Goal: Task Accomplishment & Management: Use online tool/utility

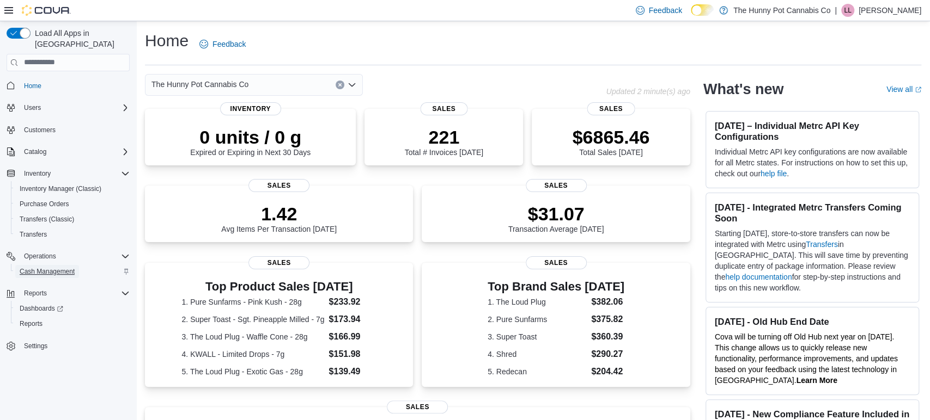
click at [41, 267] on span "Cash Management" at bounding box center [47, 271] width 55 height 9
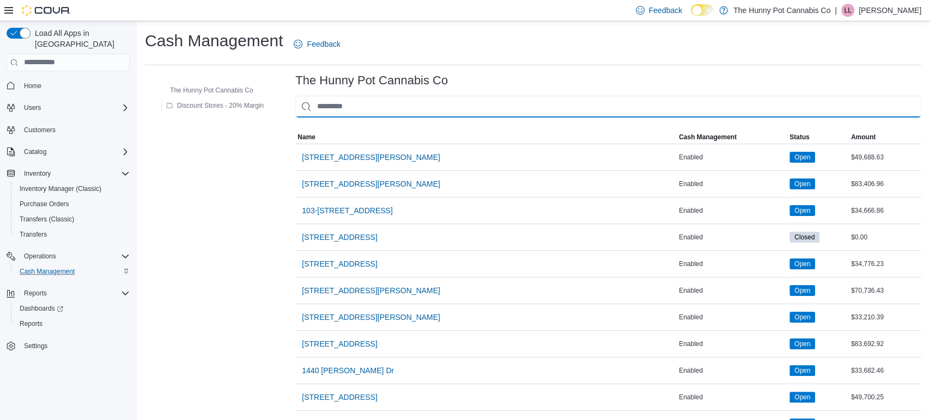
click at [339, 101] on input "This is a search bar. As you type, the results lower in the page will automatic…" at bounding box center [608, 107] width 626 height 22
type input "**"
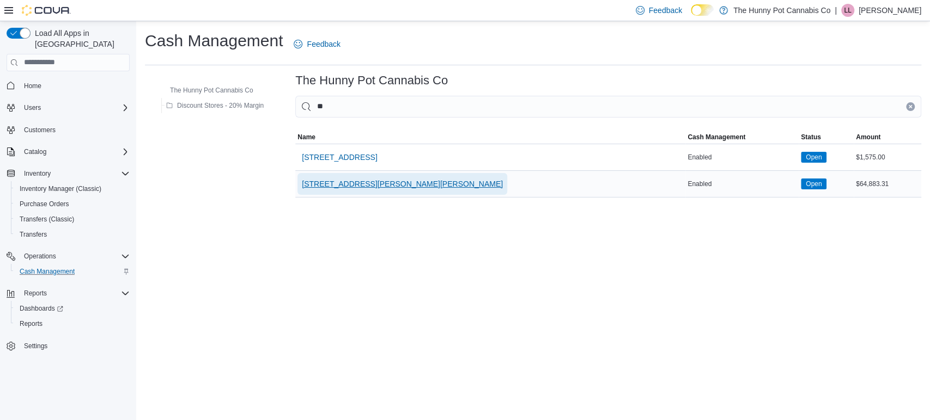
click at [353, 180] on span "[STREET_ADDRESS][PERSON_NAME][PERSON_NAME]" at bounding box center [402, 184] width 201 height 11
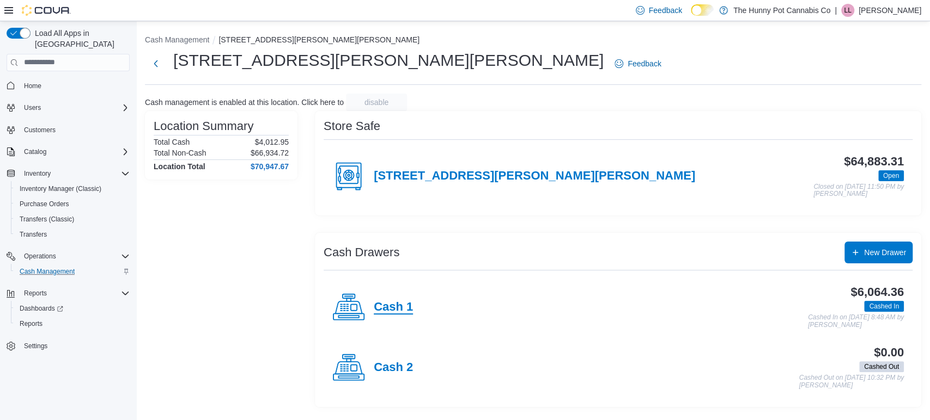
click at [399, 305] on h4 "Cash 1" at bounding box center [393, 308] width 39 height 14
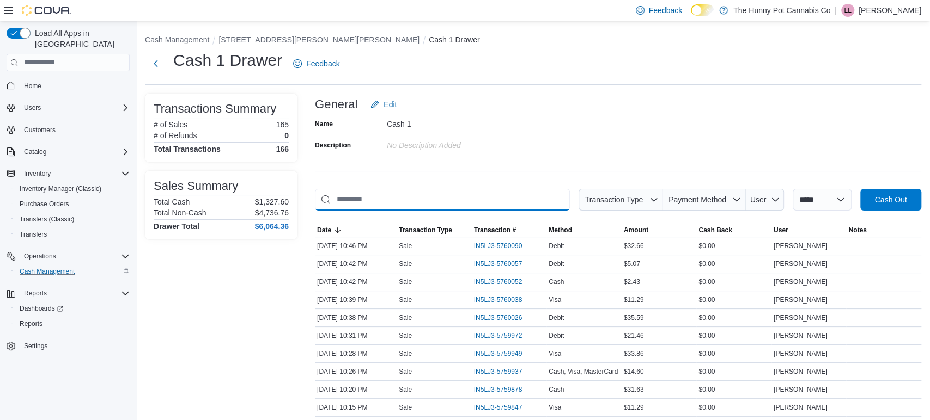
click at [444, 197] on input "This is a search bar. As you type, the results lower in the page will automatic…" at bounding box center [442, 200] width 255 height 22
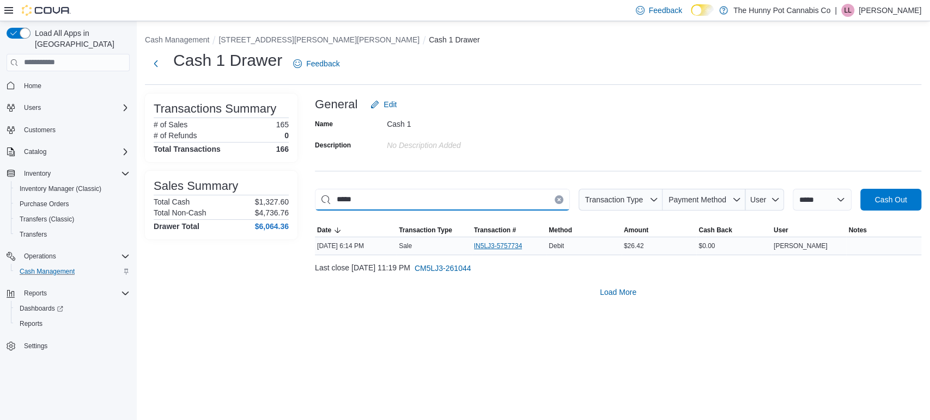
type input "*****"
click at [478, 244] on span "IN5LJ3-5757734" at bounding box center [498, 246] width 48 height 9
click at [535, 145] on div "Name Cash 1 Description No Description added" at bounding box center [618, 134] width 606 height 38
click at [557, 200] on icon "Clear input" at bounding box center [559, 200] width 4 height 4
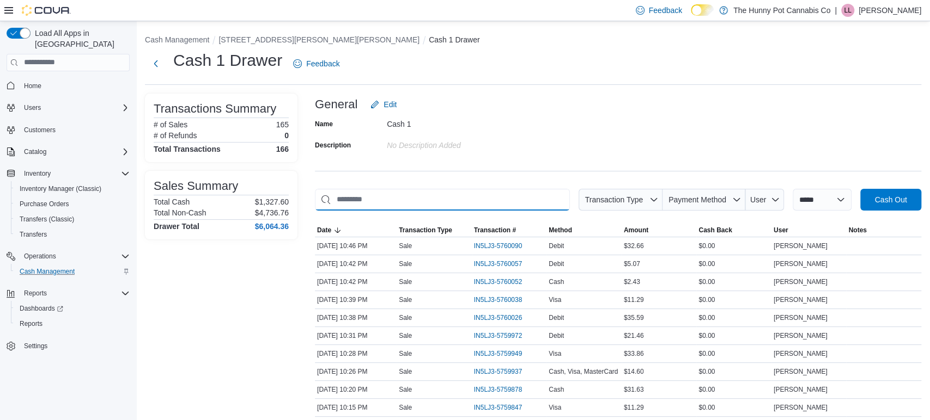
click at [516, 200] on input "This is a search bar. As you type, the results lower in the page will automatic…" at bounding box center [442, 200] width 255 height 22
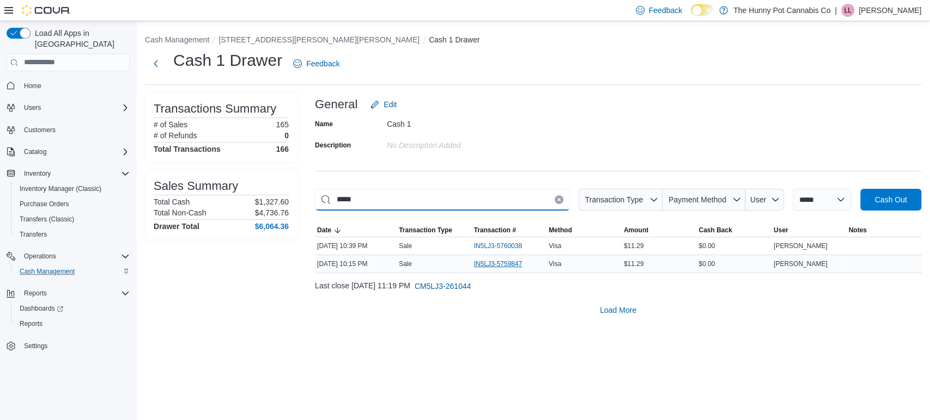
type input "*****"
click at [481, 266] on span "IN5LJ3-5759847" at bounding box center [498, 264] width 48 height 9
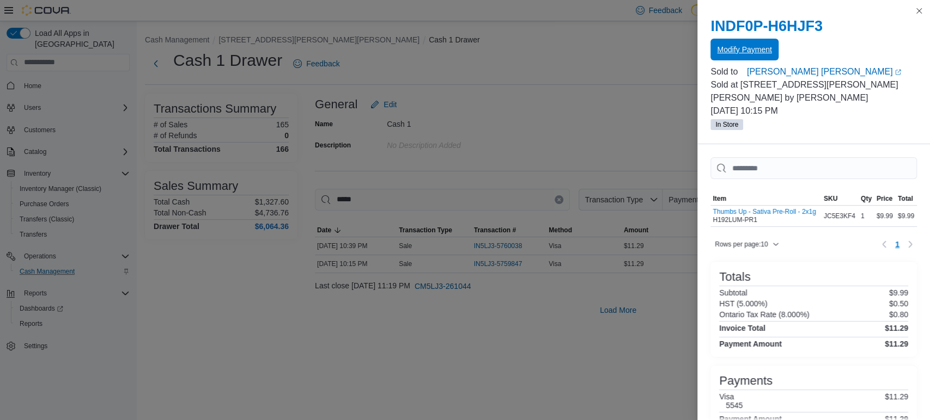
click at [726, 46] on span "Modify Payment" at bounding box center [744, 49] width 54 height 11
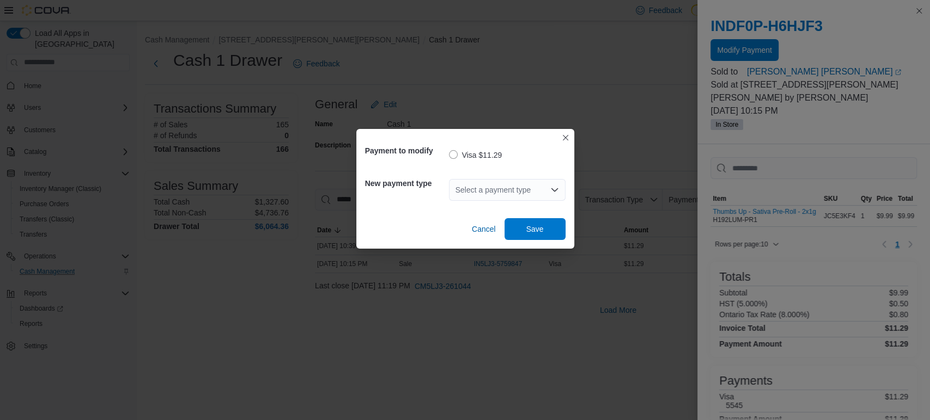
click at [531, 183] on div "Select a payment type" at bounding box center [507, 190] width 117 height 22
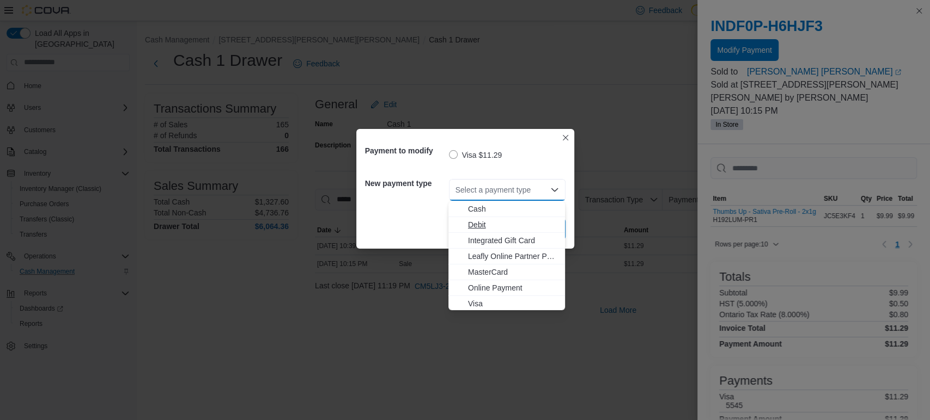
click at [478, 230] on span "Debit" at bounding box center [513, 225] width 90 height 11
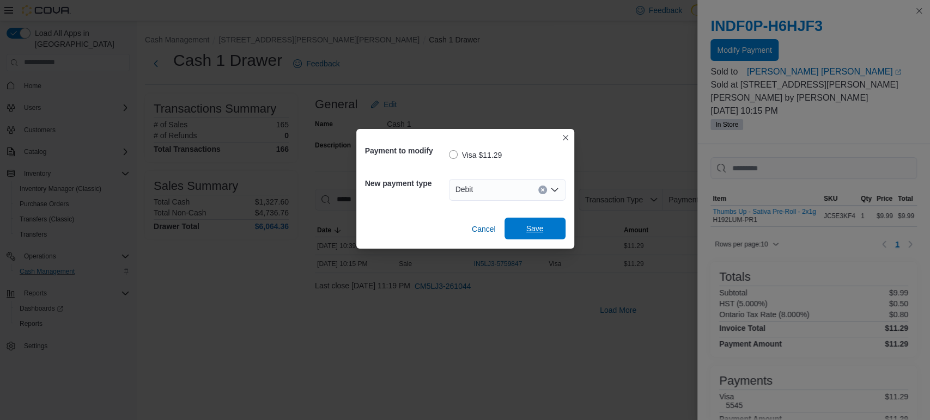
click at [531, 230] on span "Save" at bounding box center [534, 228] width 17 height 11
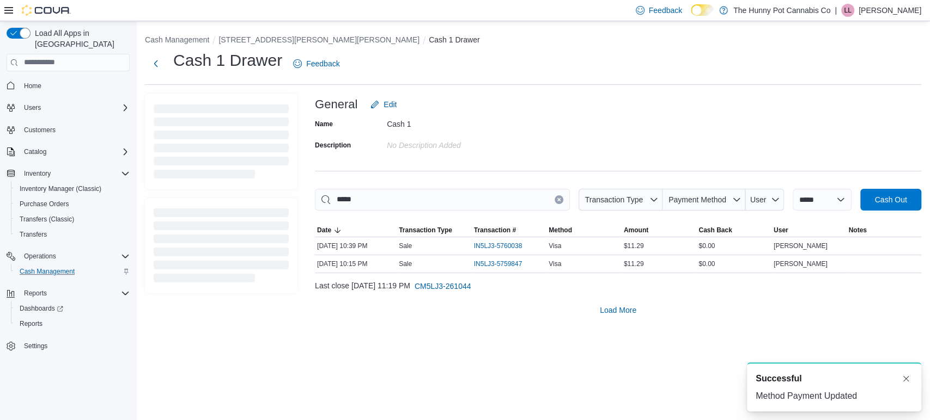
click at [554, 202] on button "Clear input" at bounding box center [558, 200] width 9 height 9
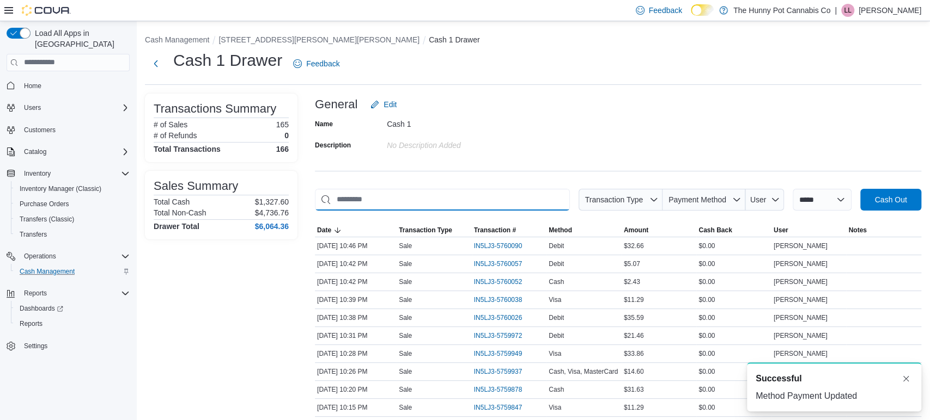
click at [513, 200] on input "This is a search bar. As you type, the results lower in the page will automatic…" at bounding box center [442, 200] width 255 height 22
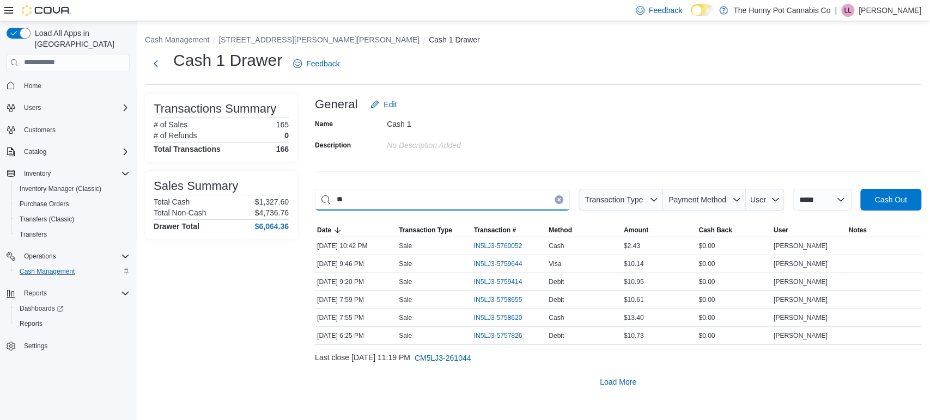
type input "*"
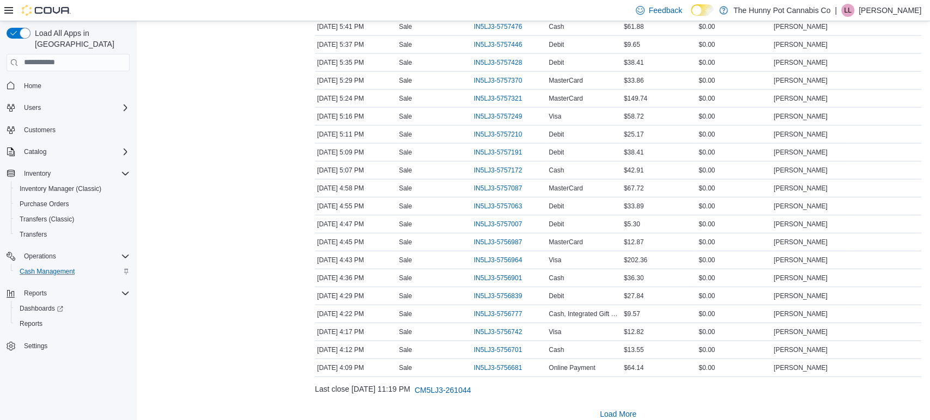
scroll to position [1664, 0]
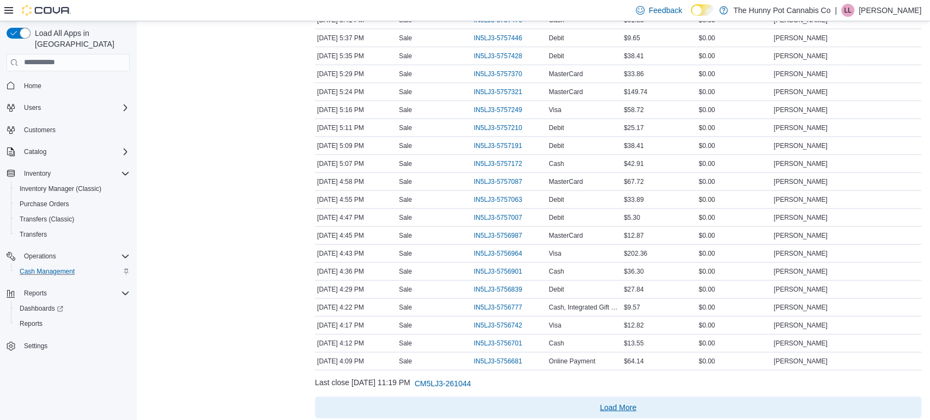
click at [624, 403] on span "Load More" at bounding box center [618, 408] width 36 height 11
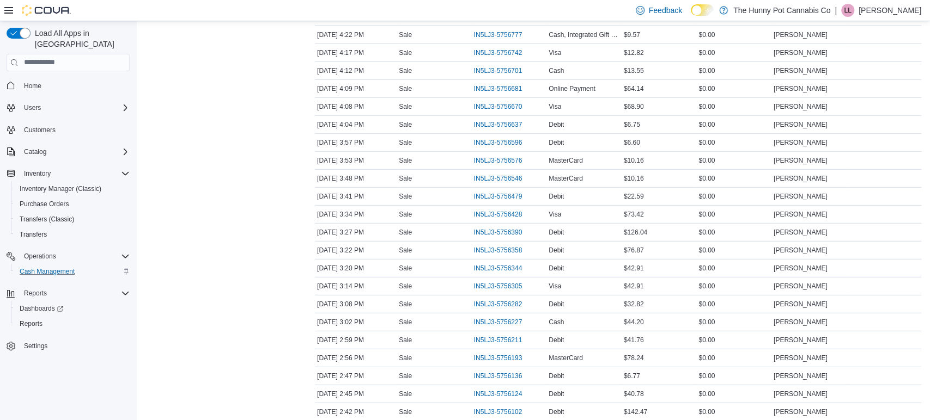
scroll to position [1956, 0]
click at [515, 155] on span "IN5LJ3-5756546" at bounding box center [498, 159] width 48 height 9
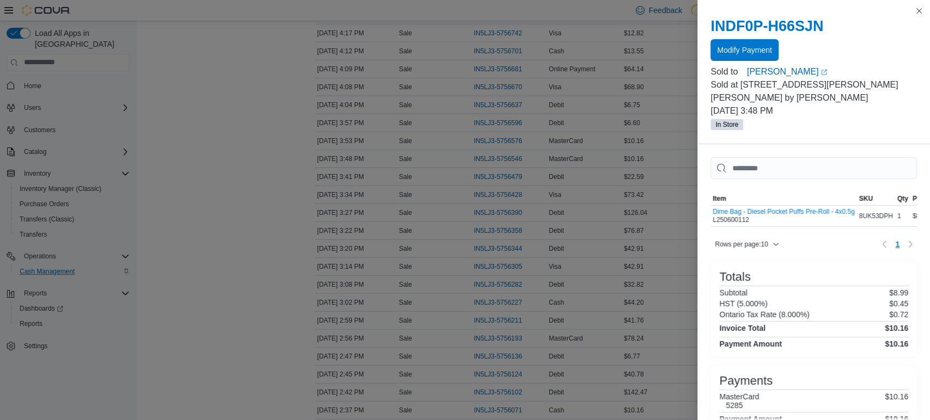
click at [736, 64] on div at bounding box center [813, 63] width 206 height 4
click at [734, 59] on span "Modify Payment" at bounding box center [744, 50] width 54 height 22
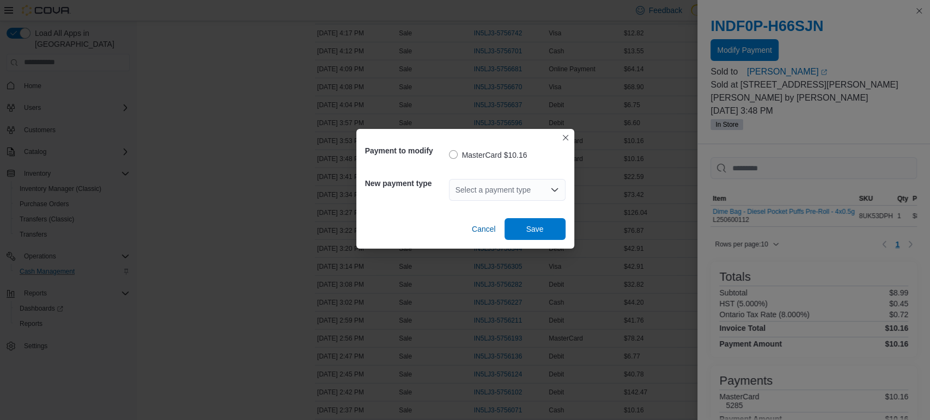
click at [441, 192] on h5 "New payment type" at bounding box center [406, 184] width 82 height 22
click at [477, 194] on div "Select a payment type" at bounding box center [507, 190] width 117 height 22
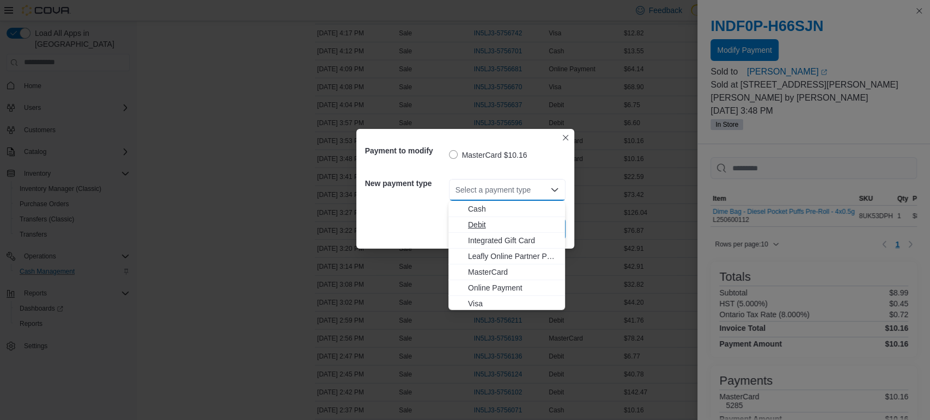
click at [476, 225] on span "Debit" at bounding box center [513, 225] width 90 height 11
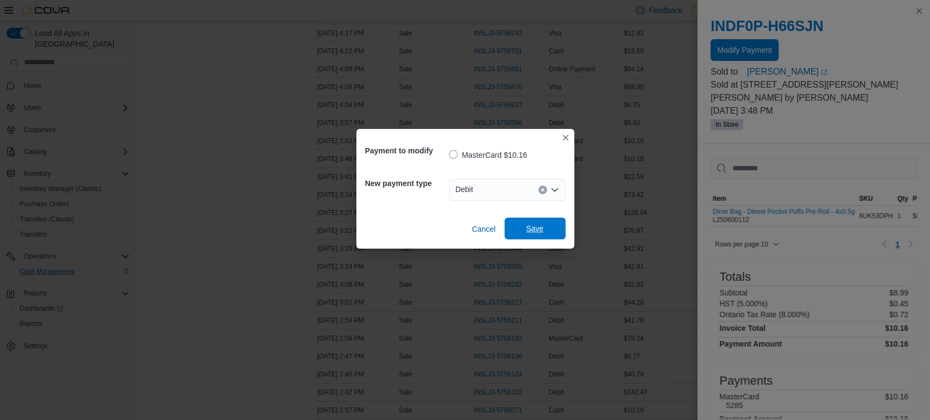
click at [551, 233] on span "Save" at bounding box center [535, 229] width 48 height 22
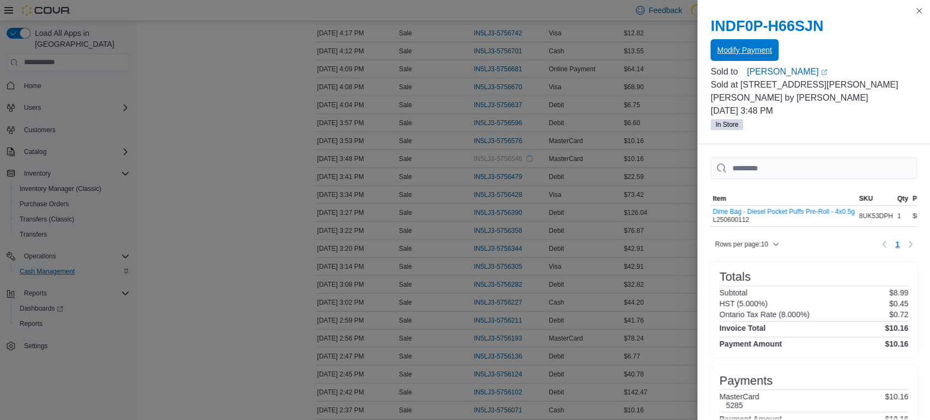
scroll to position [0, 0]
